Goal: Task Accomplishment & Management: Manage account settings

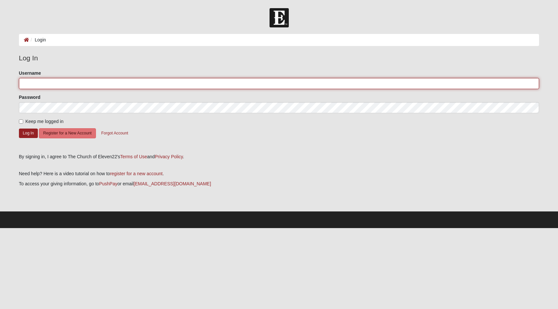
type input "CareyCohill"
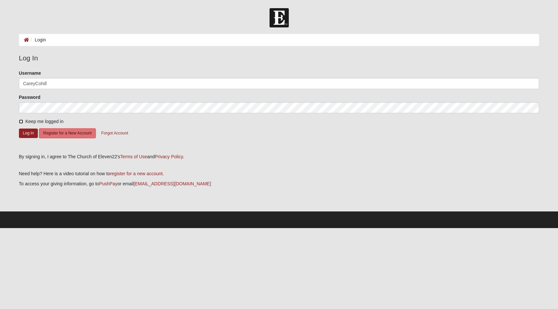
click at [21, 122] on input "Keep me logged in" at bounding box center [21, 121] width 4 height 4
checkbox input "true"
click at [31, 134] on button "Log In" at bounding box center [28, 133] width 19 height 9
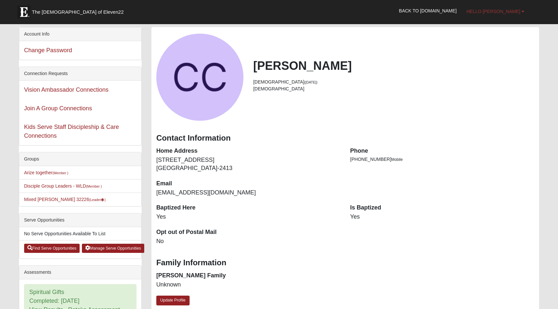
click at [510, 7] on link "Hello [PERSON_NAME]" at bounding box center [496, 11] width 68 height 16
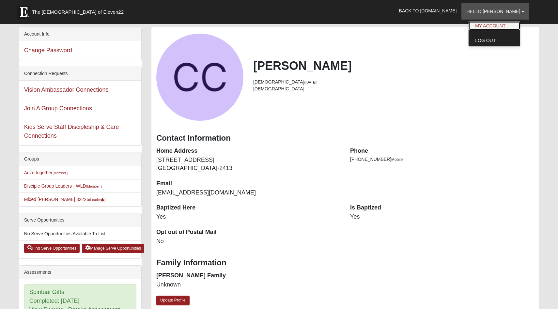
click at [505, 27] on link "My Account" at bounding box center [495, 26] width 52 height 8
